Goal: Information Seeking & Learning: Learn about a topic

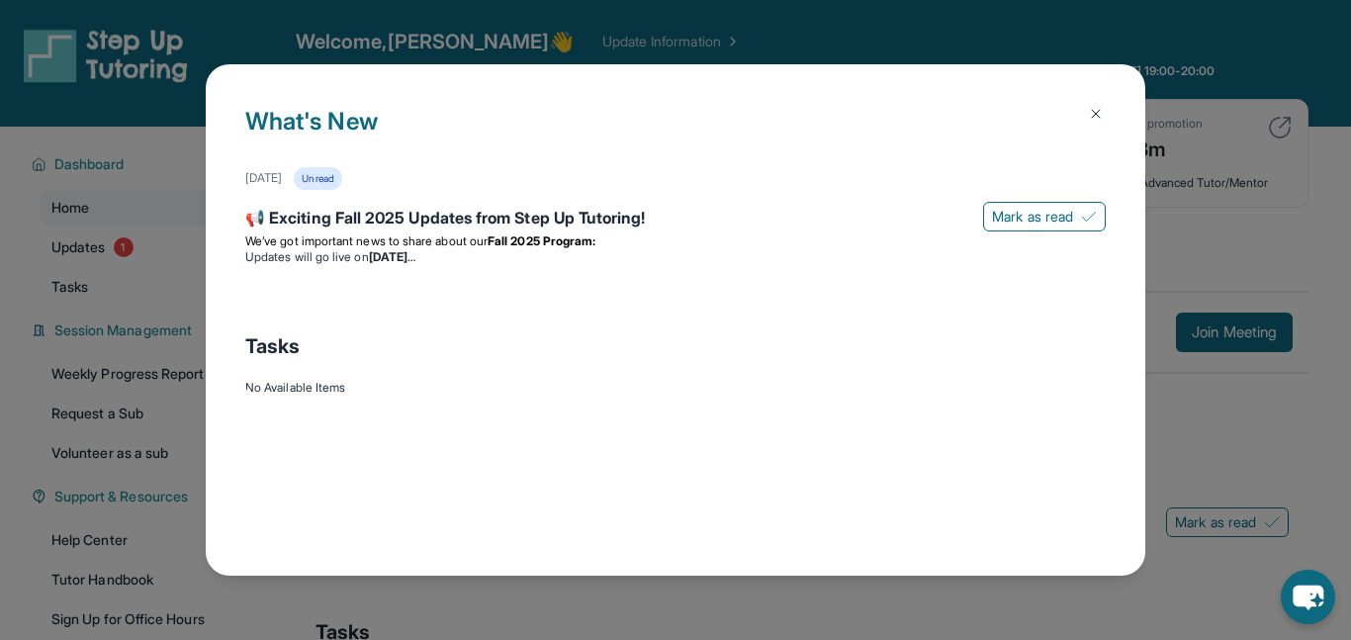
click at [1086, 122] on button at bounding box center [1096, 114] width 40 height 40
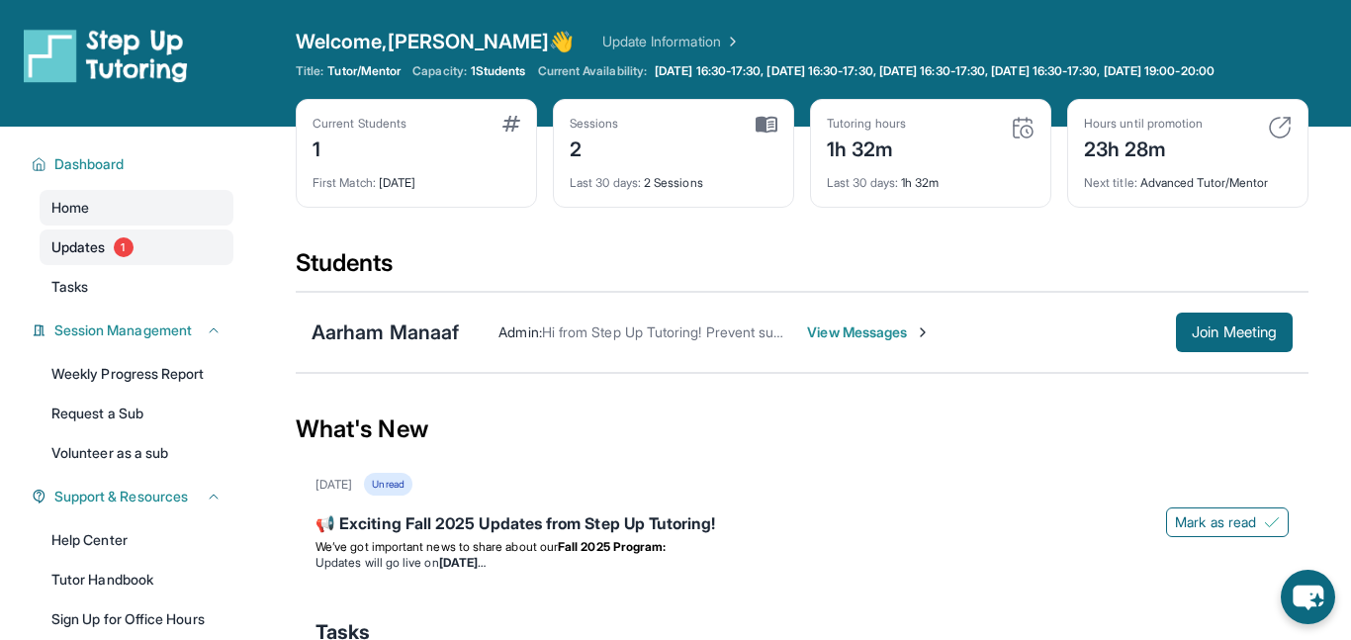
click at [151, 232] on link "Updates 1" at bounding box center [137, 247] width 194 height 36
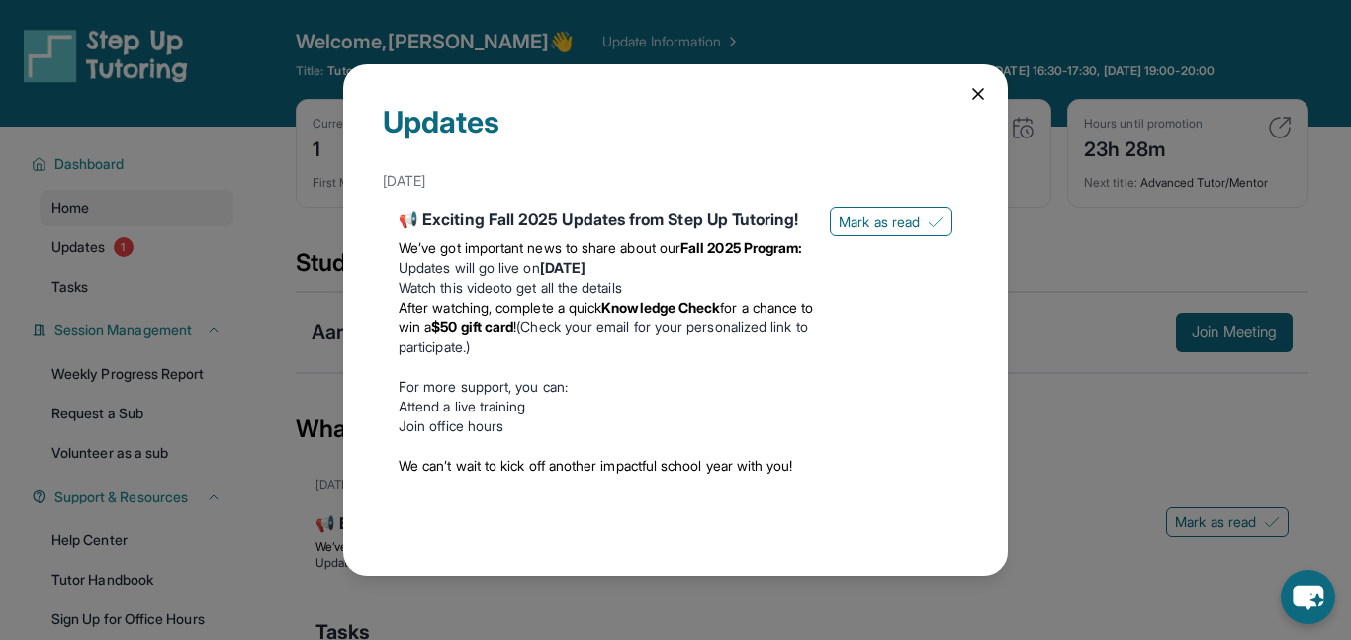
click at [975, 93] on icon at bounding box center [978, 94] width 20 height 20
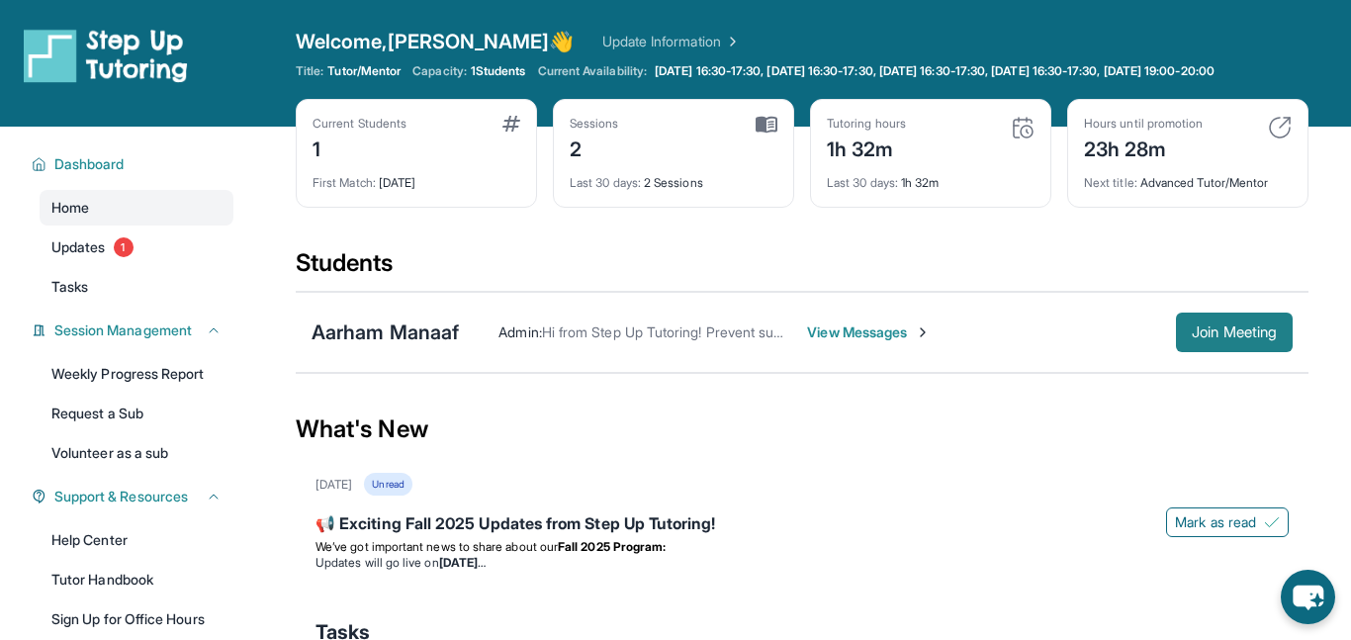
click at [1235, 335] on span "Join Meeting" at bounding box center [1233, 332] width 85 height 12
click at [384, 332] on div "Aarham Manaaf" at bounding box center [384, 332] width 147 height 28
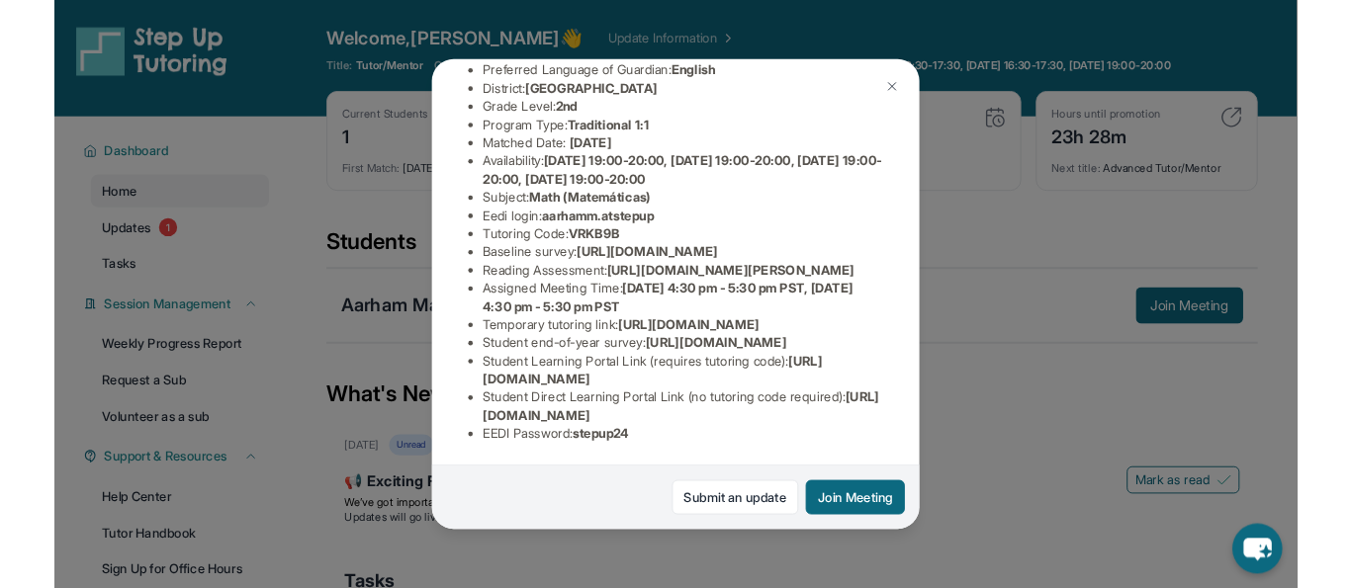
scroll to position [274, 9]
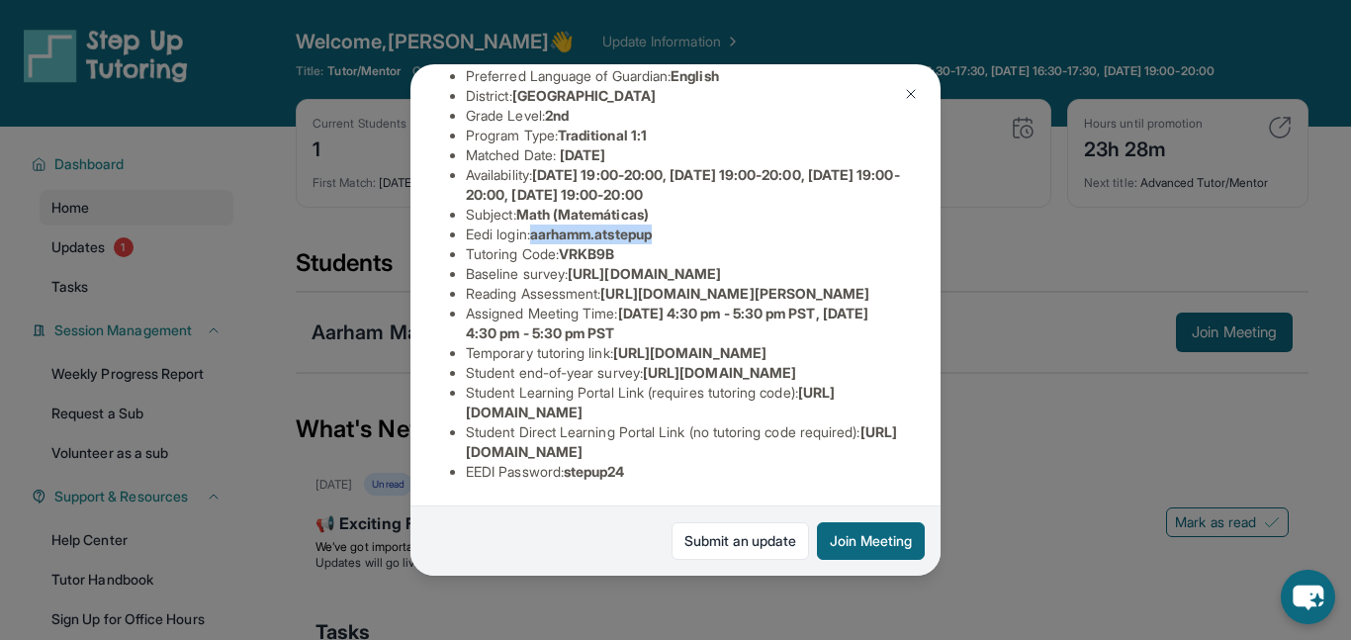
drag, startPoint x: 529, startPoint y: 141, endPoint x: 698, endPoint y: 146, distance: 169.1
click at [698, 224] on li "Eedi login : aarhamm.atstepup" at bounding box center [683, 234] width 435 height 20
copy span "aarhamm.atstepup"
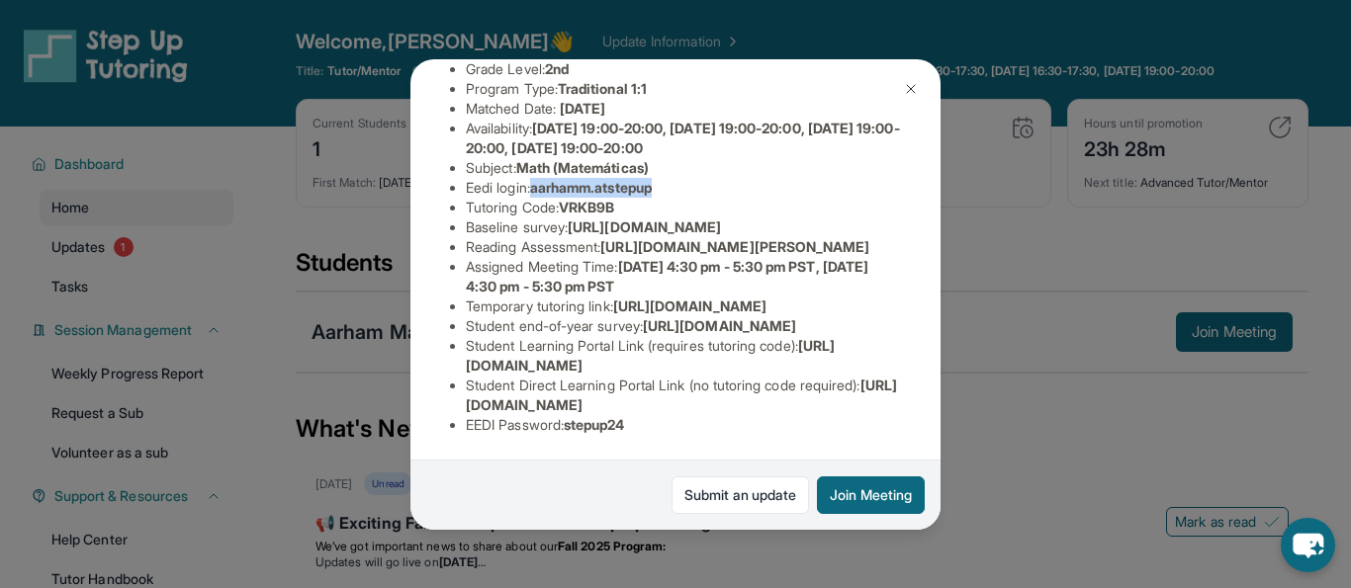
click at [901, 86] on button at bounding box center [911, 89] width 40 height 40
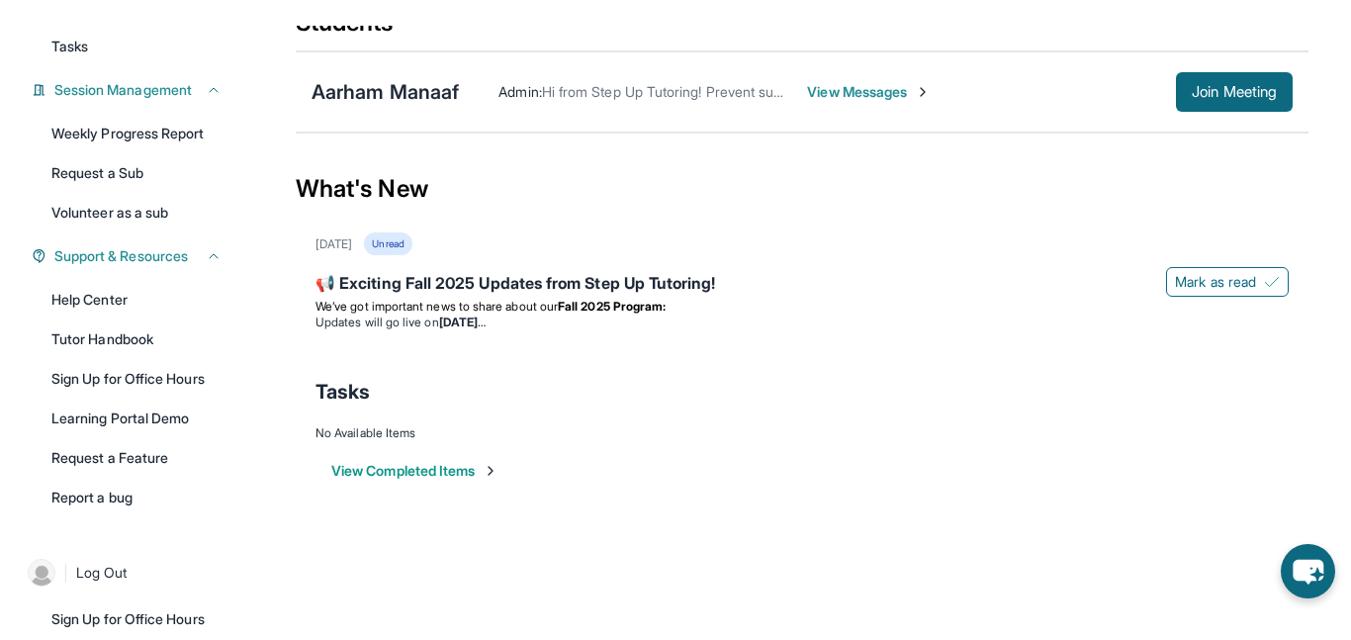
scroll to position [0, 0]
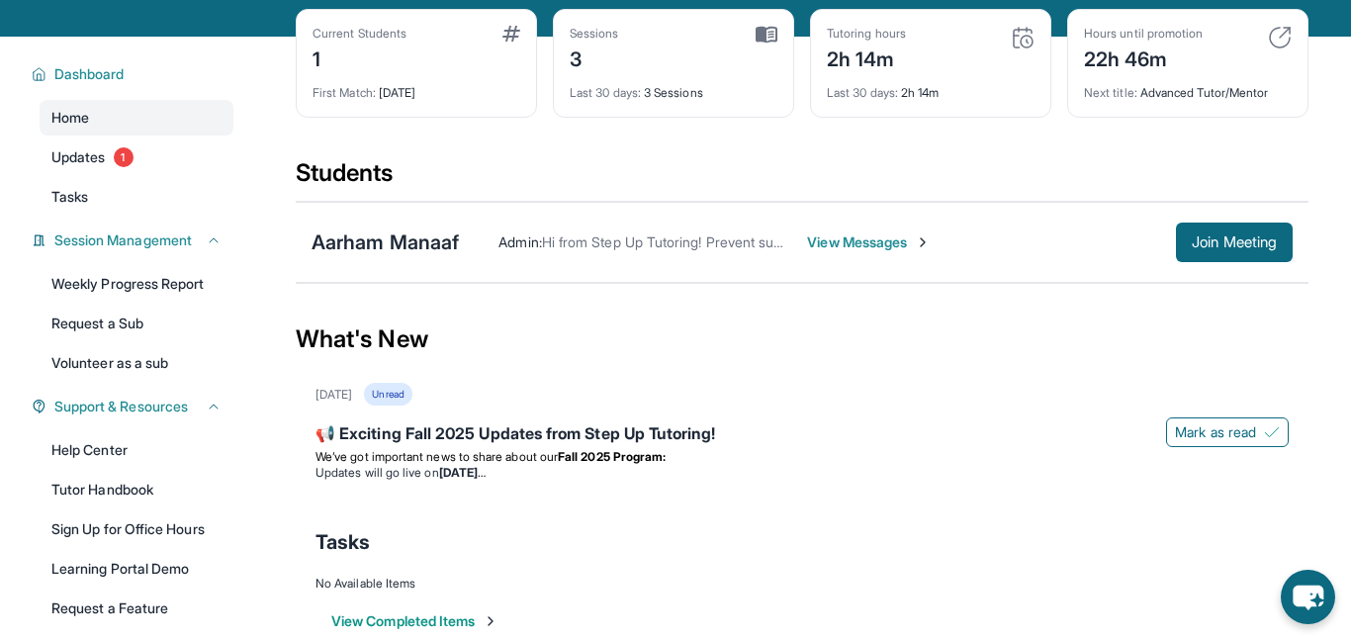
scroll to position [89, 0]
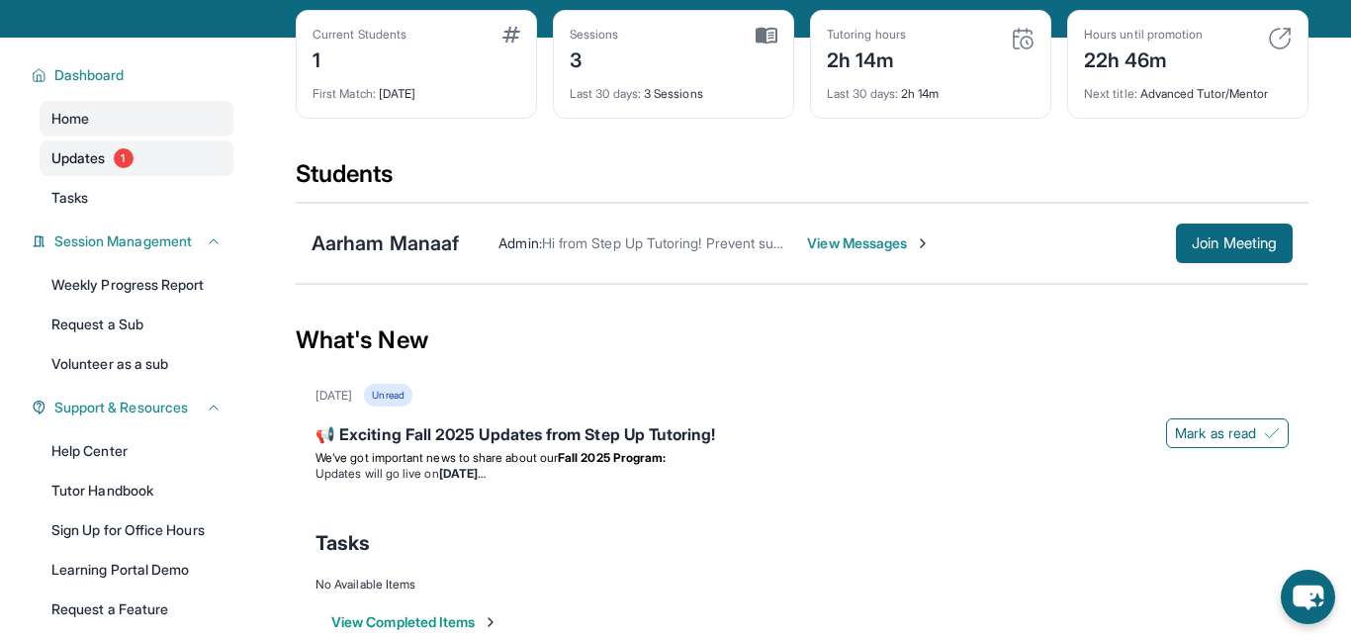
click at [220, 154] on link "Updates 1" at bounding box center [137, 158] width 194 height 36
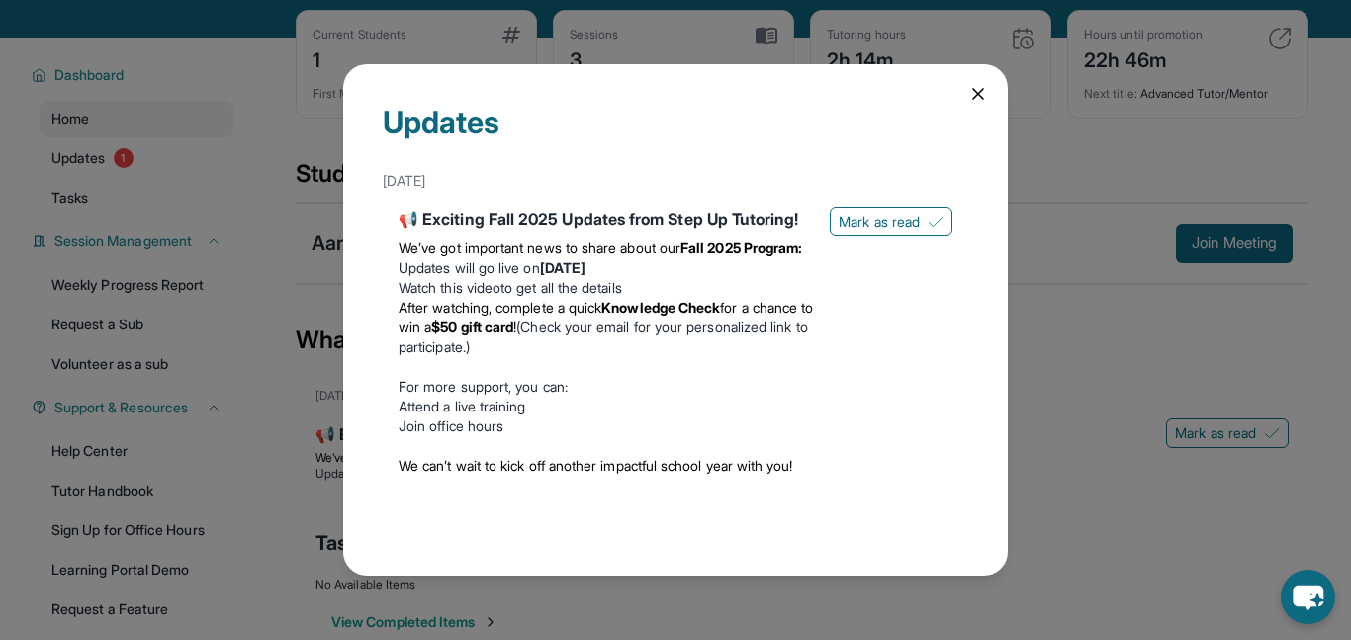
scroll to position [22, 0]
click at [974, 84] on div "Updates [DATE] 📢 Exciting Fall 2025 Updates from Step Up Tutoring! We’ve got im…" at bounding box center [675, 320] width 664 height 512
click at [981, 89] on icon at bounding box center [978, 94] width 10 height 10
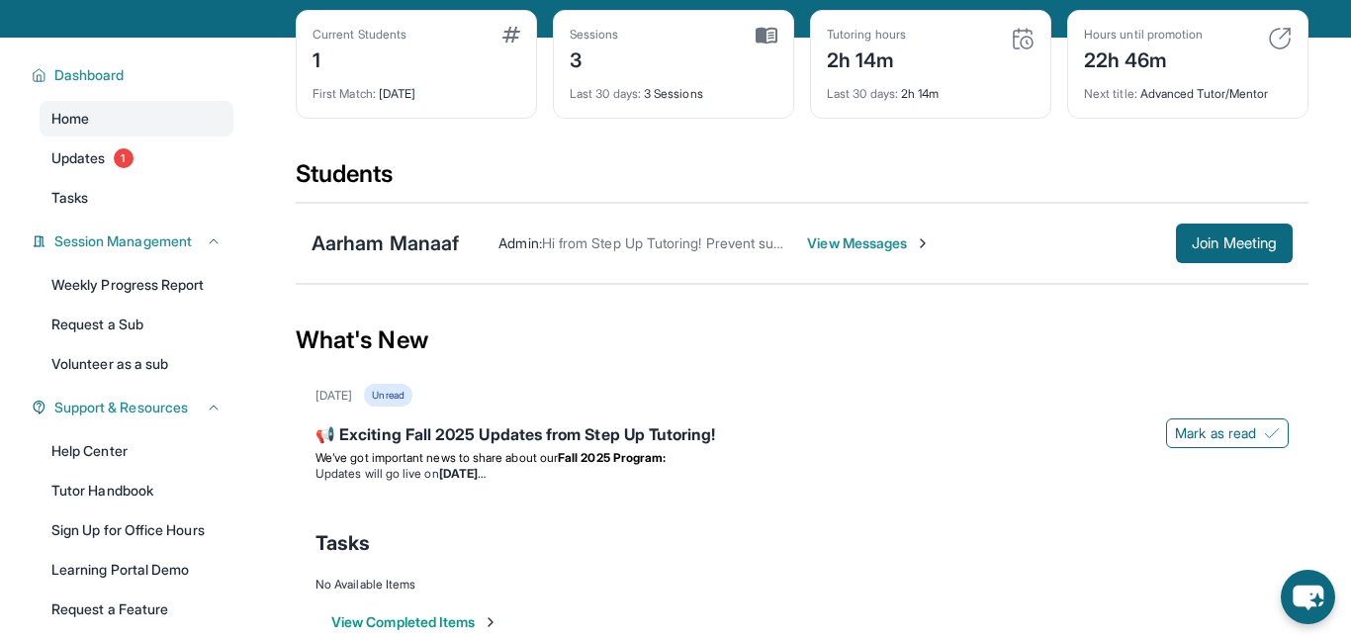
scroll to position [0, 0]
